Goal: Check status: Check status

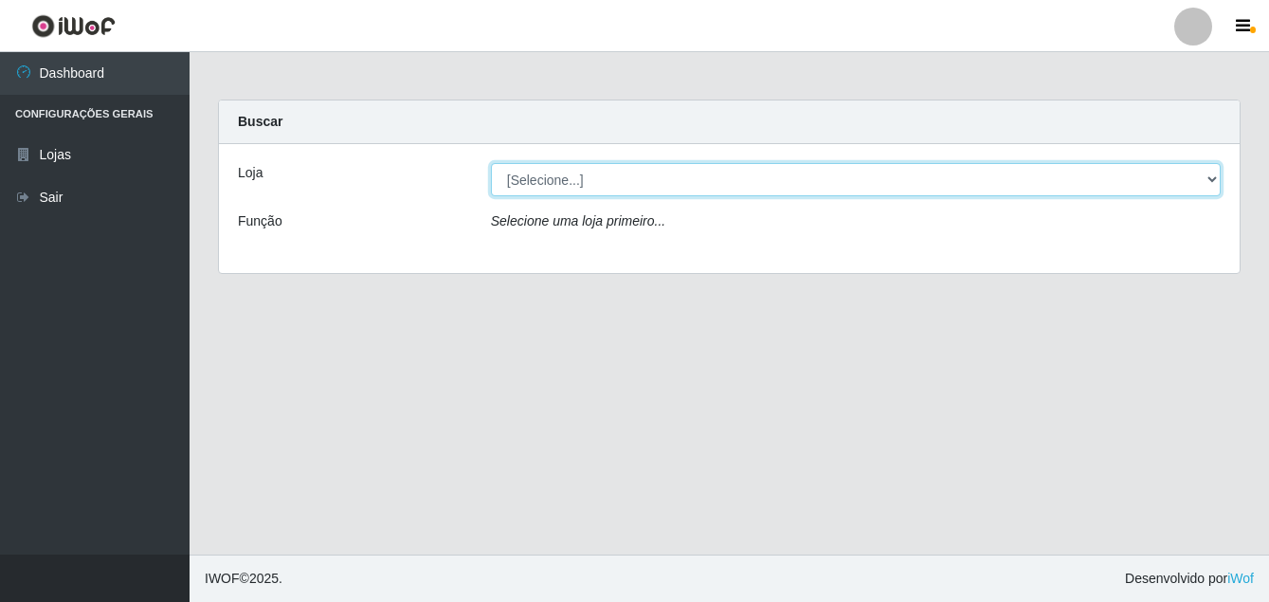
click at [634, 178] on select "[Selecione...] Ajubá Mercado" at bounding box center [856, 179] width 730 height 33
select select "402"
click at [491, 163] on select "[Selecione...] Ajubá Mercado" at bounding box center [856, 179] width 730 height 33
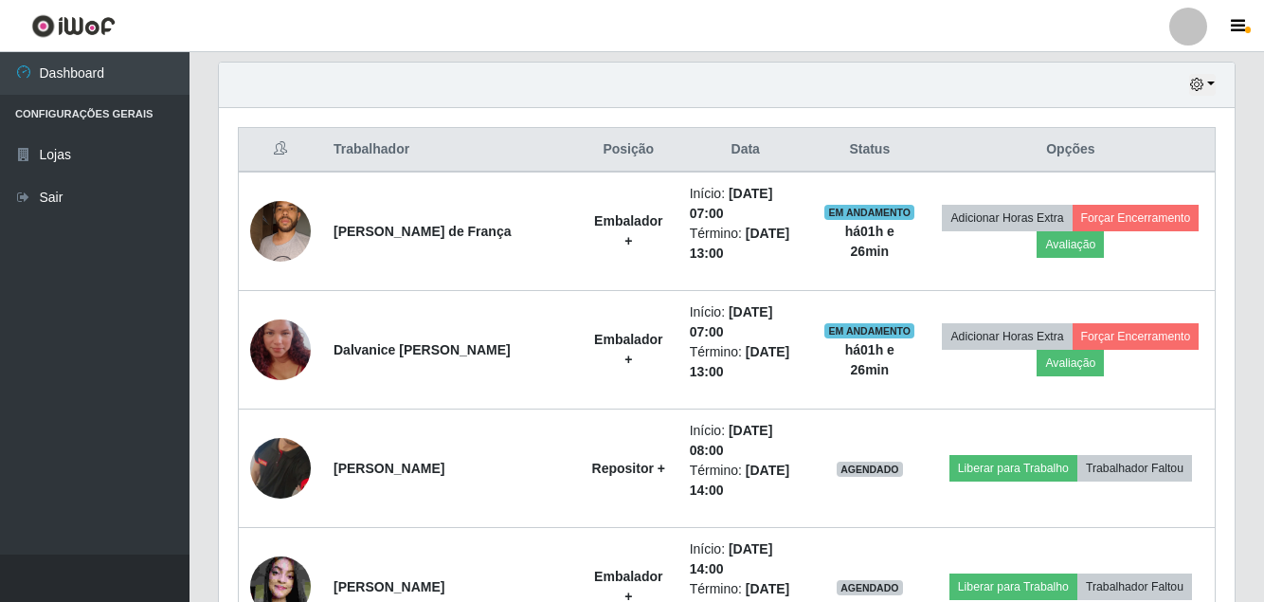
scroll to position [663, 0]
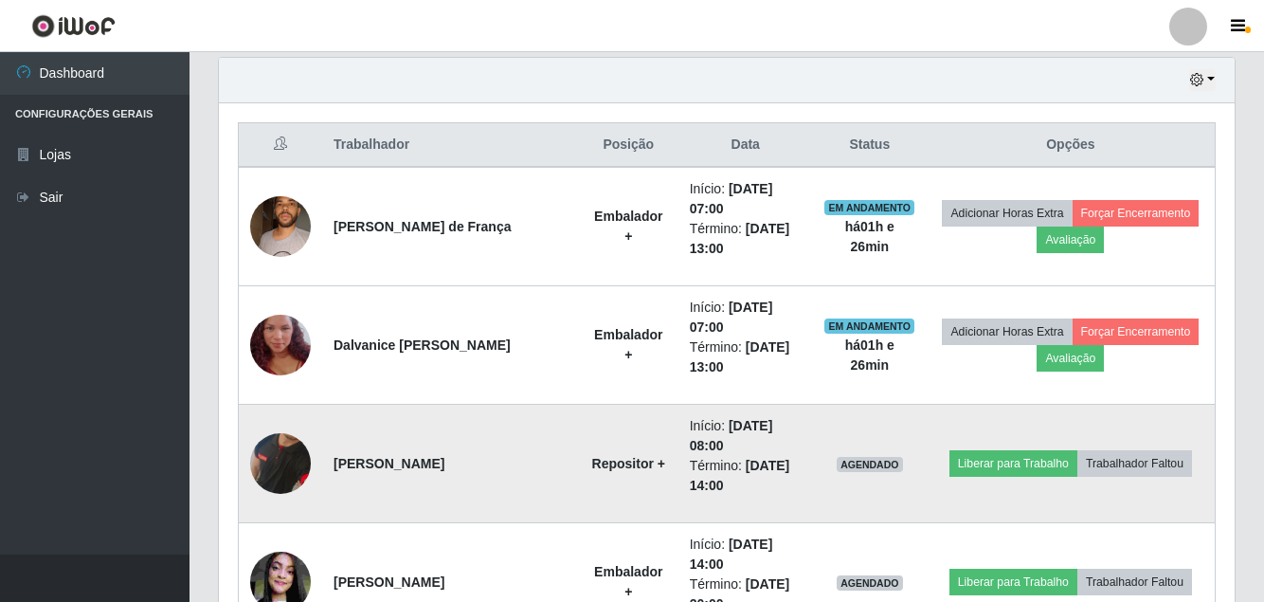
click at [281, 460] on img at bounding box center [280, 464] width 61 height 124
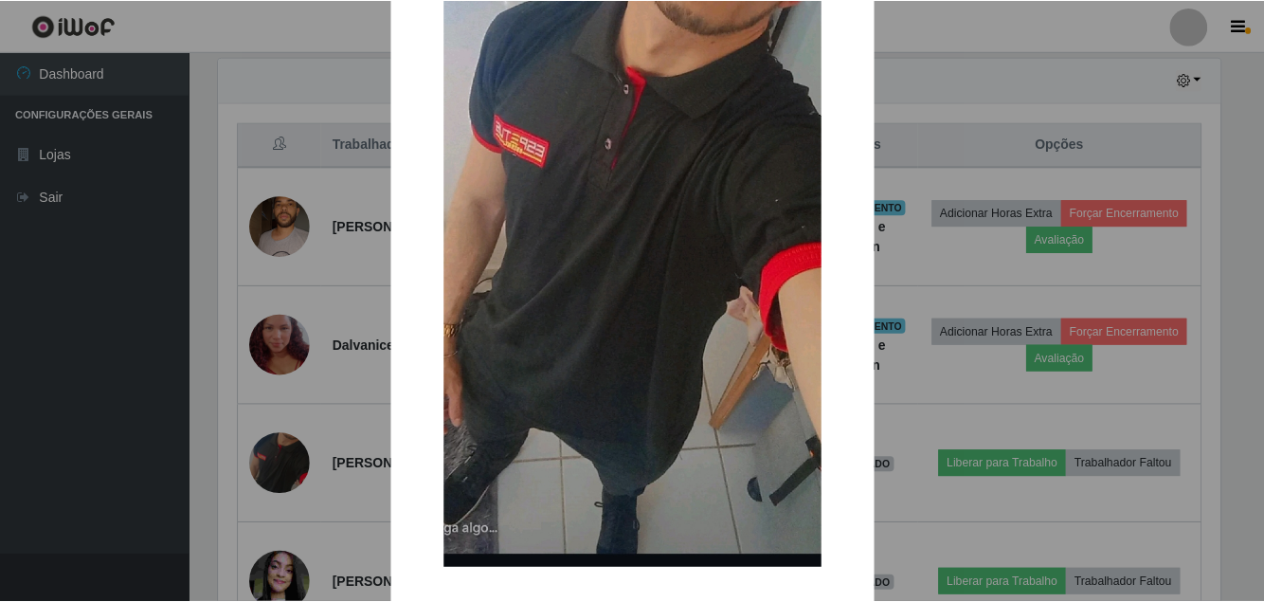
scroll to position [337, 0]
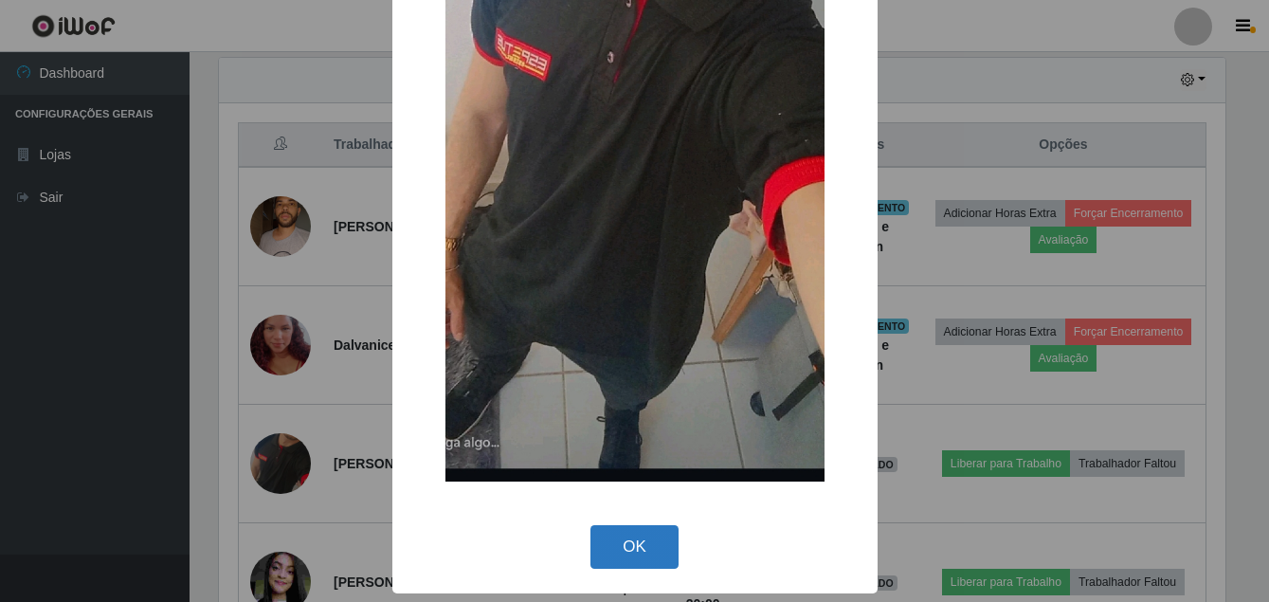
click at [641, 544] on button "OK" at bounding box center [634, 547] width 88 height 45
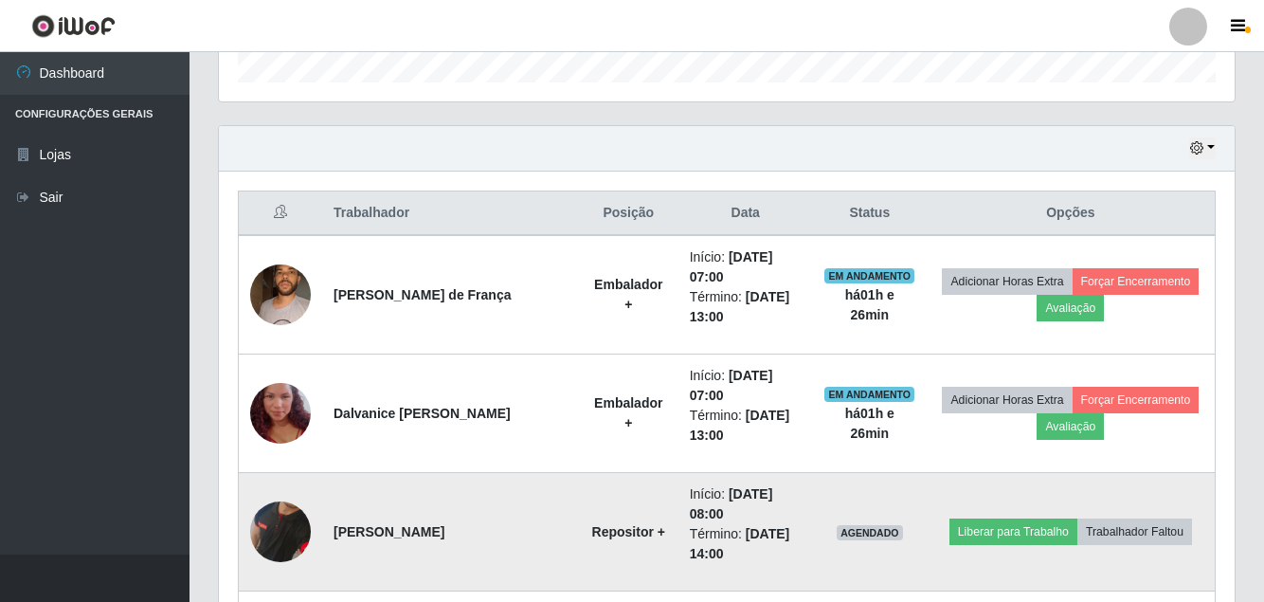
scroll to position [569, 0]
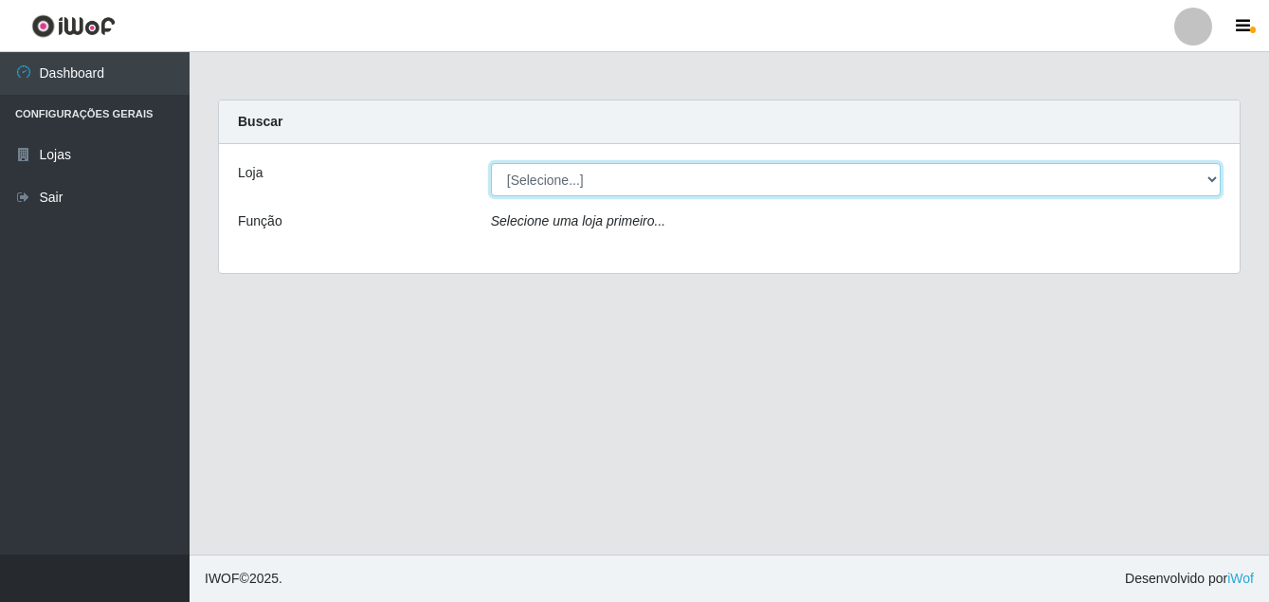
click at [707, 190] on select "[Selecione...] Ajubá Mercado" at bounding box center [856, 179] width 730 height 33
select select "402"
click at [491, 163] on select "[Selecione...] Ajubá Mercado" at bounding box center [856, 179] width 730 height 33
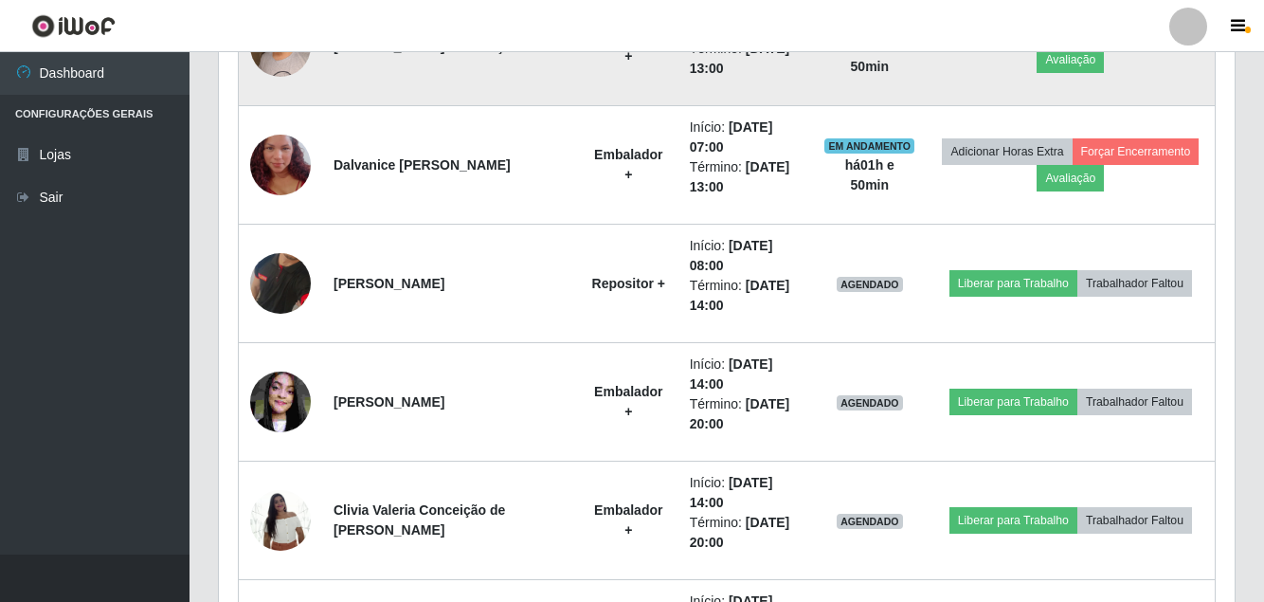
scroll to position [853, 0]
